Goal: Information Seeking & Learning: Learn about a topic

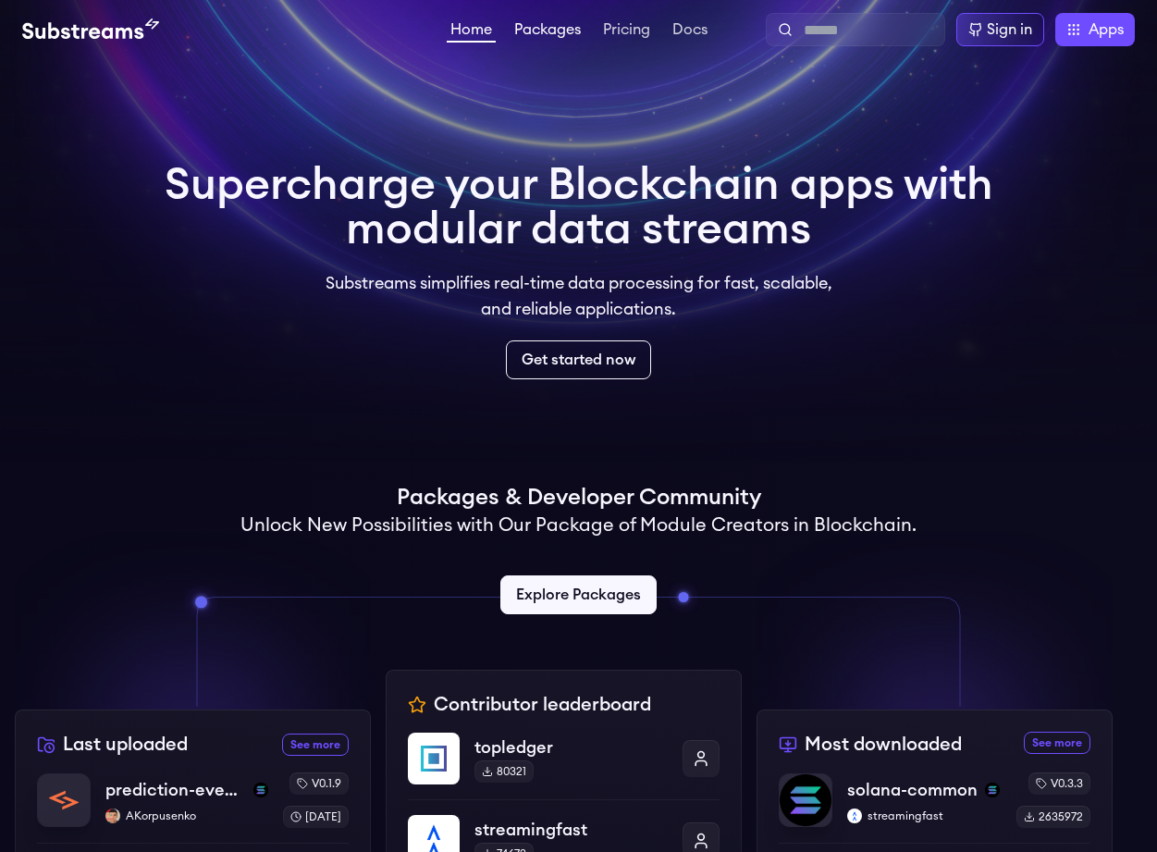
click at [563, 27] on link "Packages" at bounding box center [547, 31] width 74 height 18
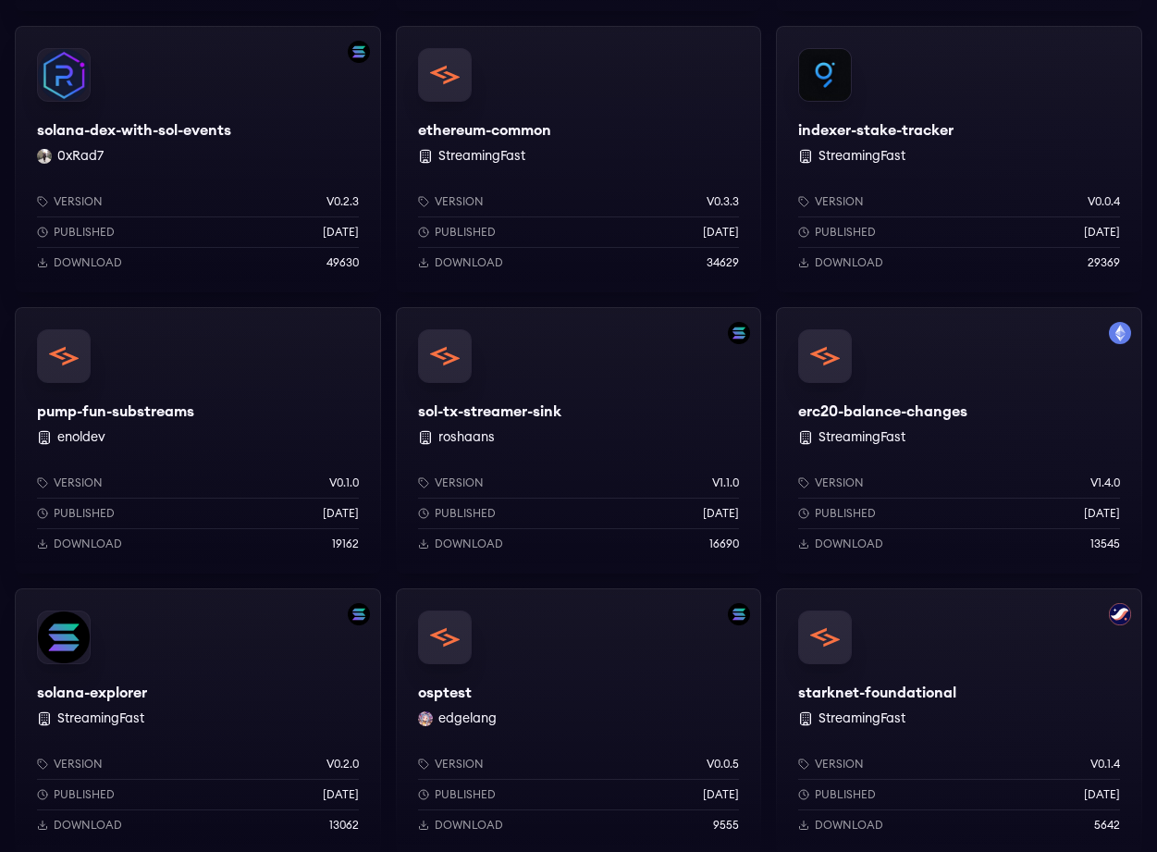
scroll to position [1859, 0]
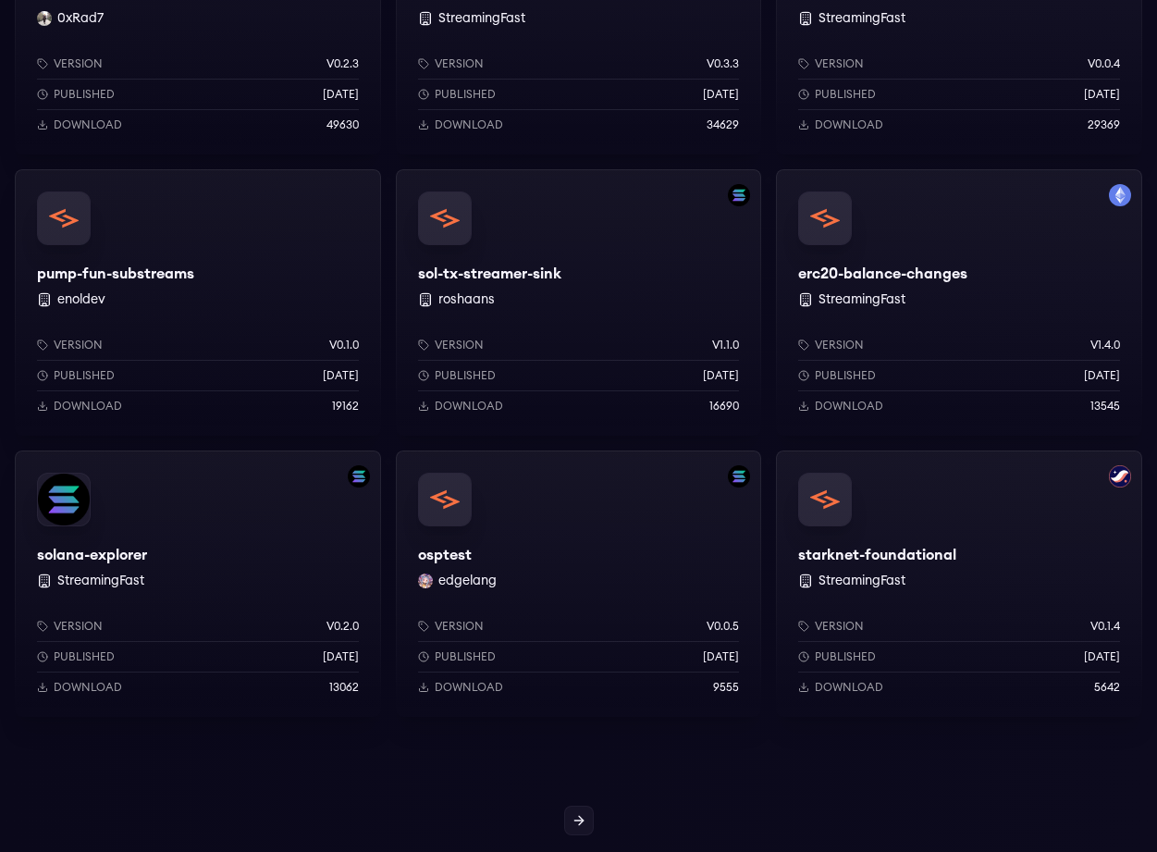
click at [446, 227] on div "sol-tx-streamer-sink roshaans Version v1.1.0 Published [DATE] Download 16690" at bounding box center [579, 302] width 366 height 266
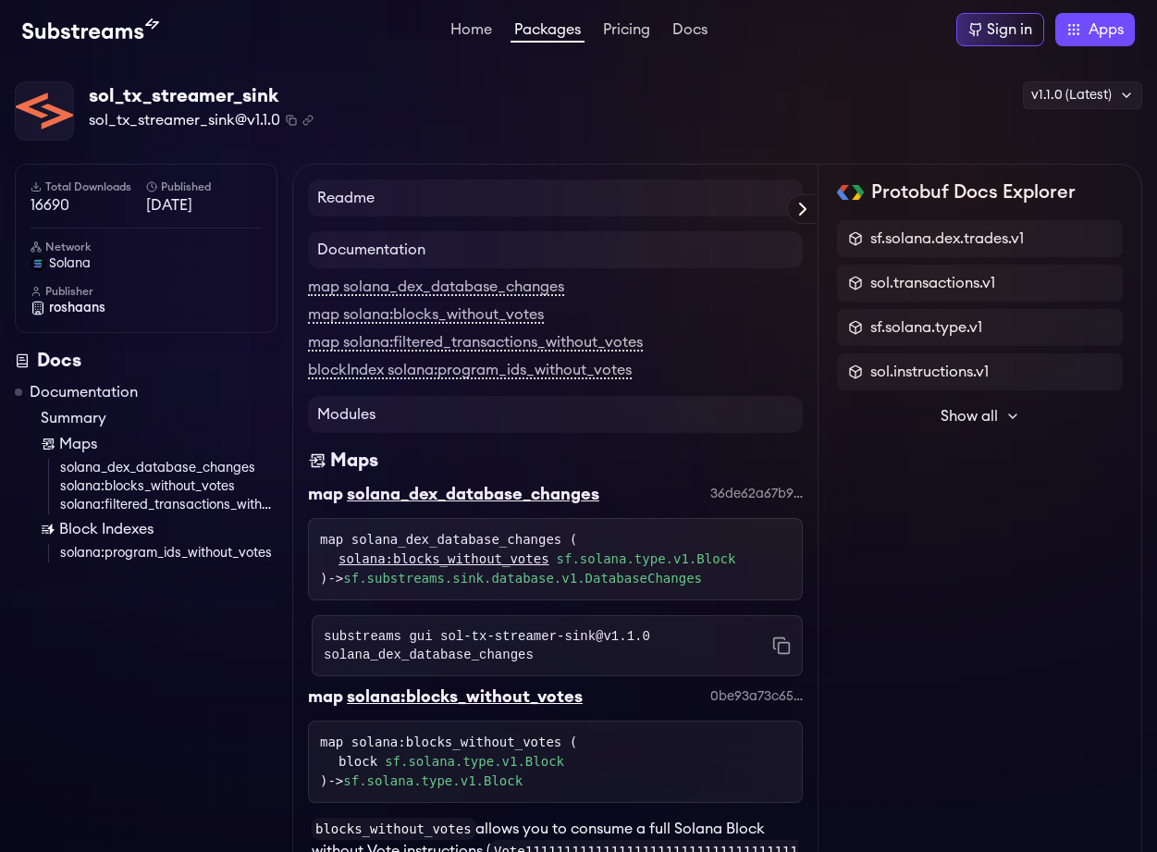
click at [971, 412] on span "Show all" at bounding box center [968, 416] width 57 height 22
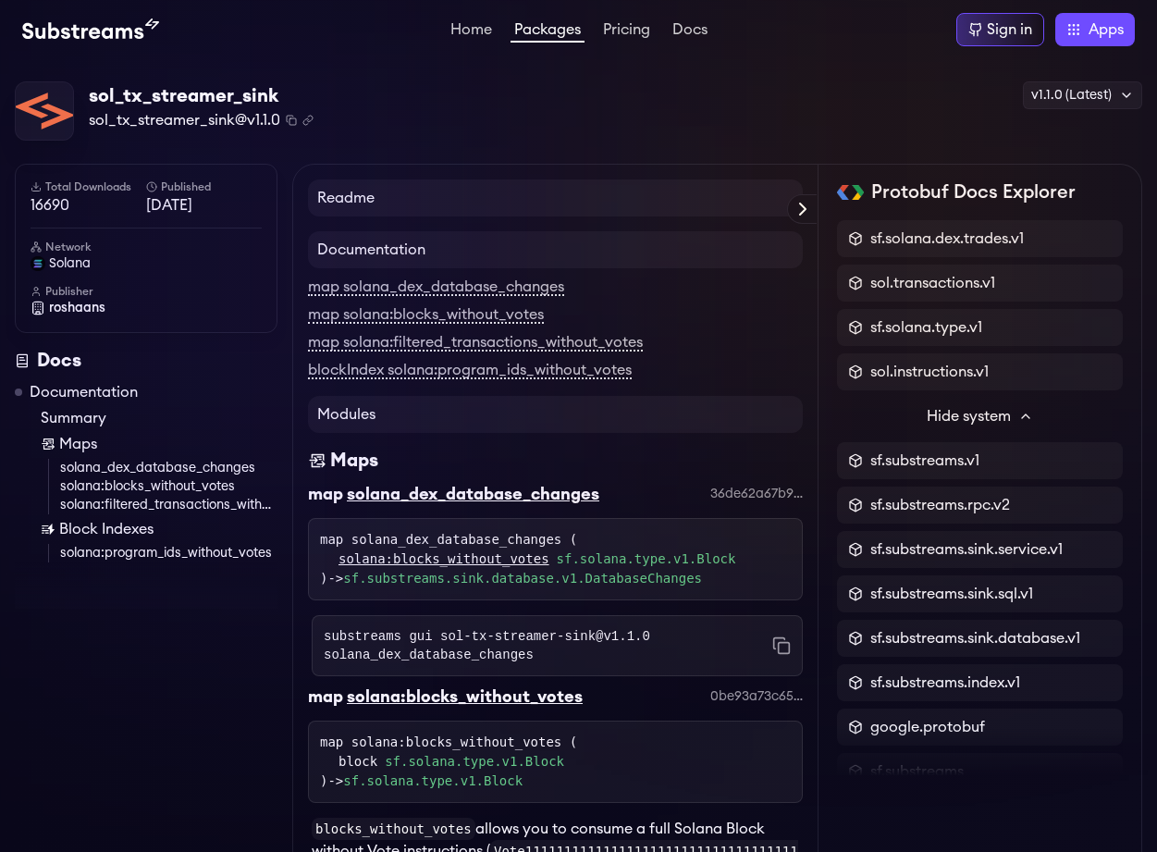
click at [962, 189] on h2 "Protobuf Docs Explorer" at bounding box center [973, 192] width 204 height 26
click at [914, 229] on span "sf.solana.dex.trades.v1" at bounding box center [946, 238] width 153 height 22
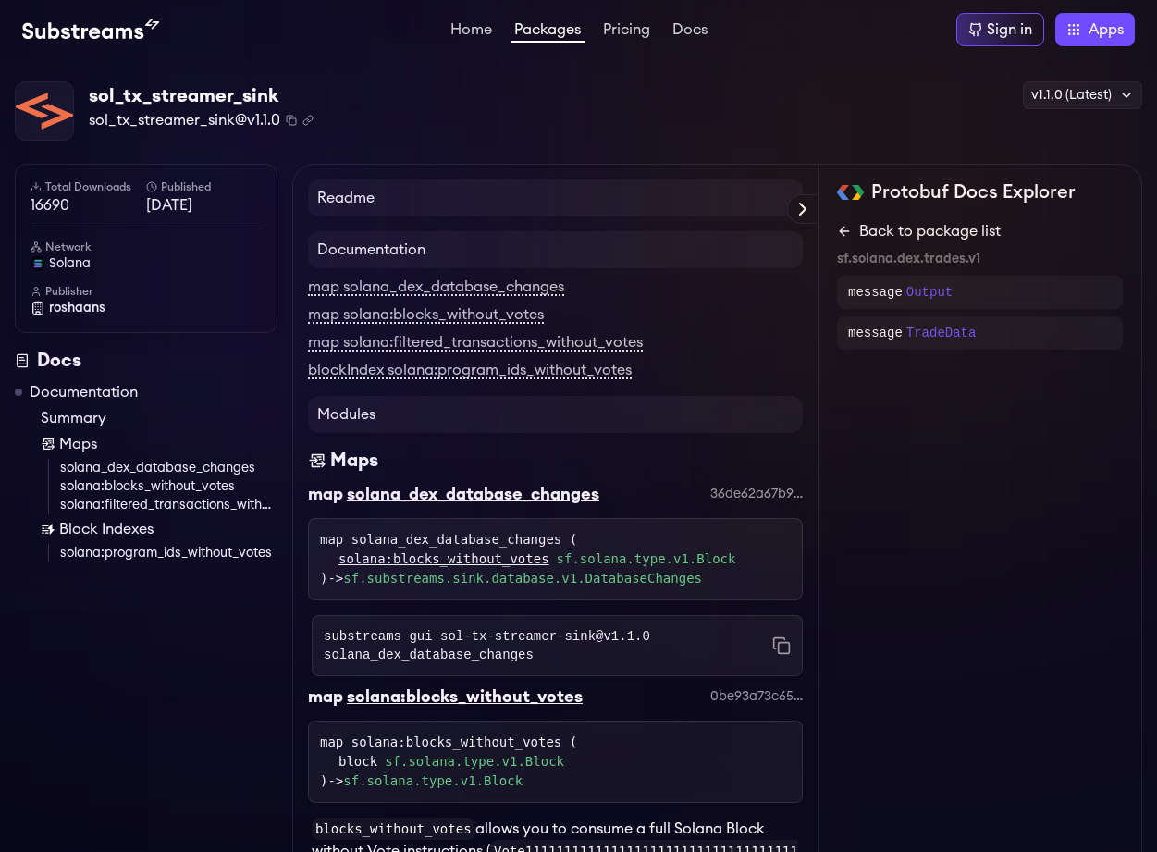
click at [915, 229] on link "Back to package list" at bounding box center [980, 231] width 286 height 22
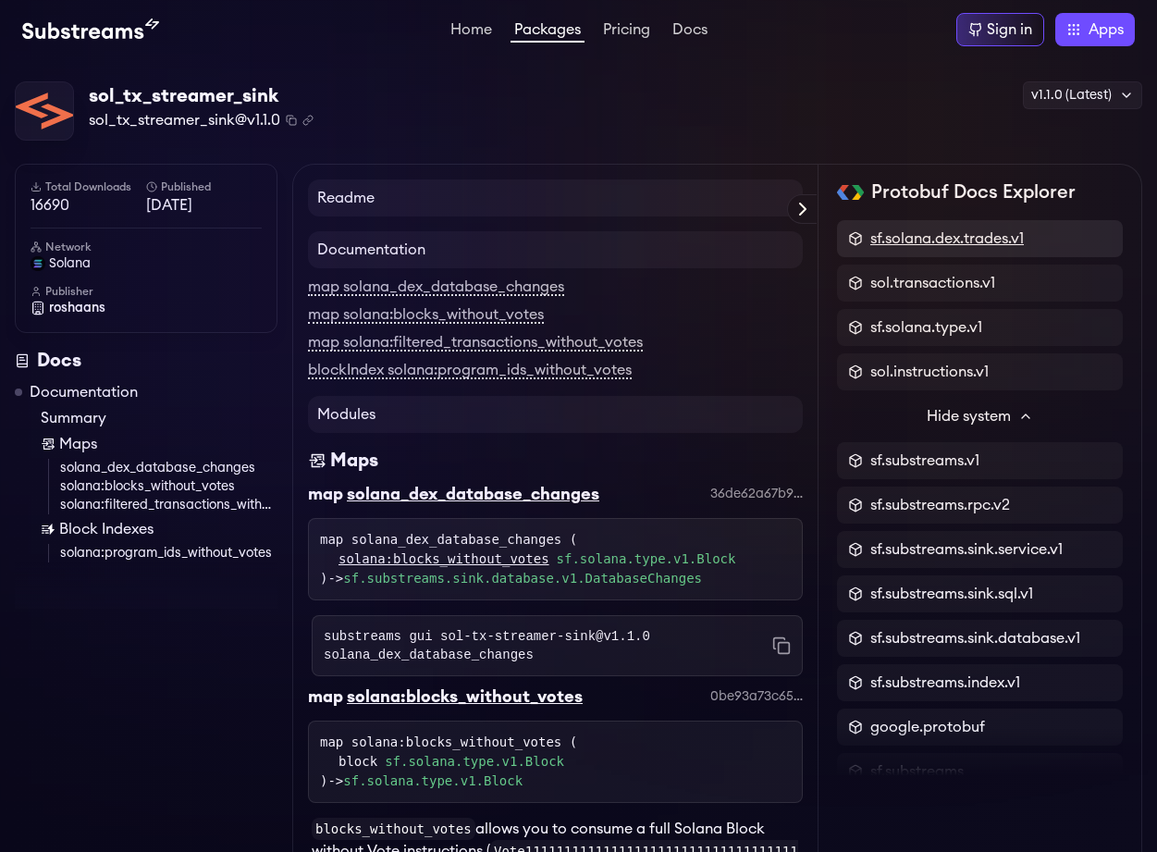
click at [990, 240] on span "sf.solana.dex.trades.v1" at bounding box center [946, 238] width 153 height 22
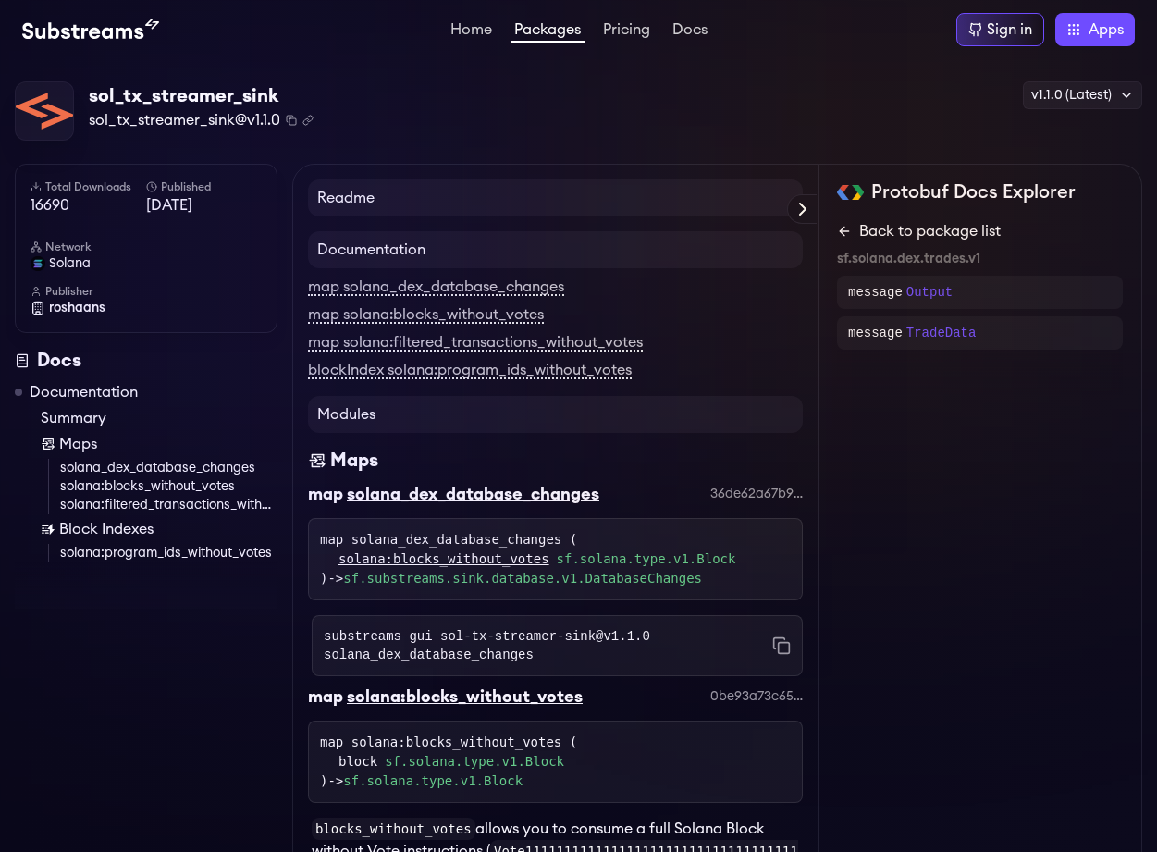
click at [983, 233] on link "Back to package list" at bounding box center [980, 231] width 286 height 22
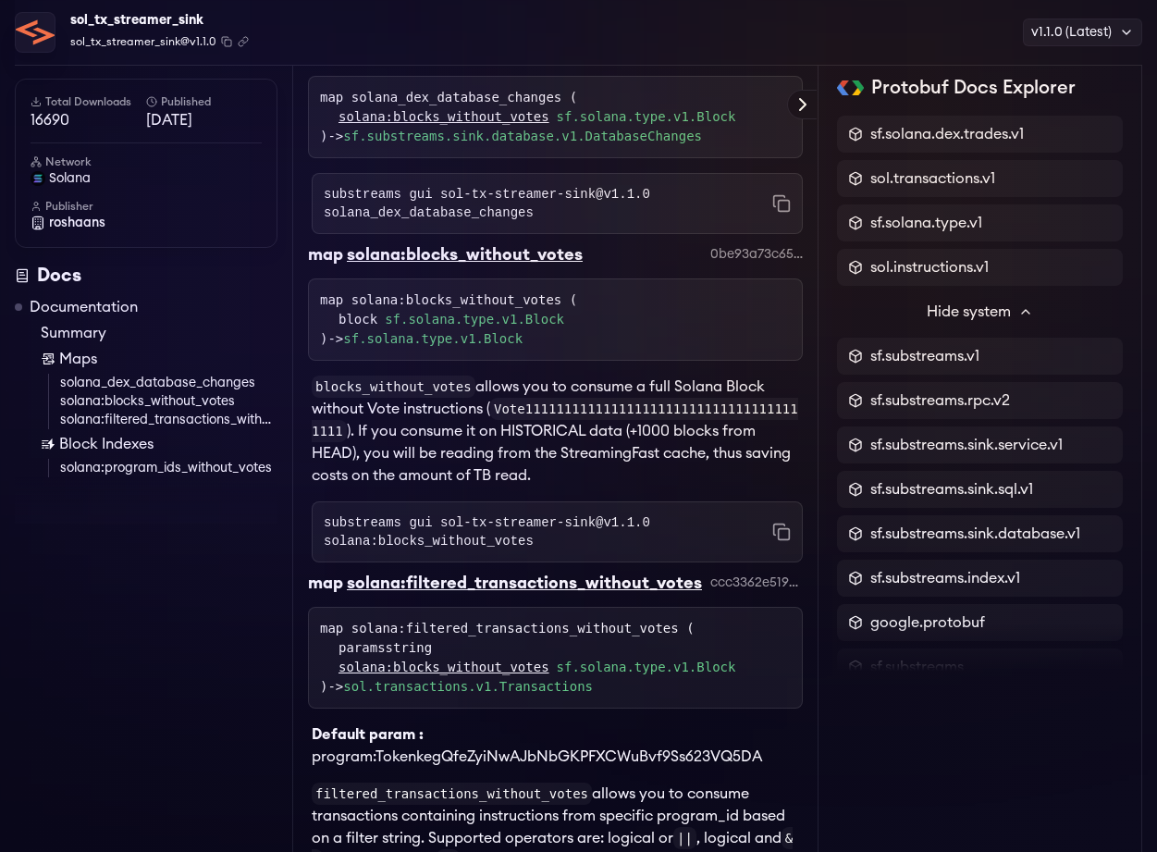
scroll to position [449, 0]
